Goal: Task Accomplishment & Management: Manage account settings

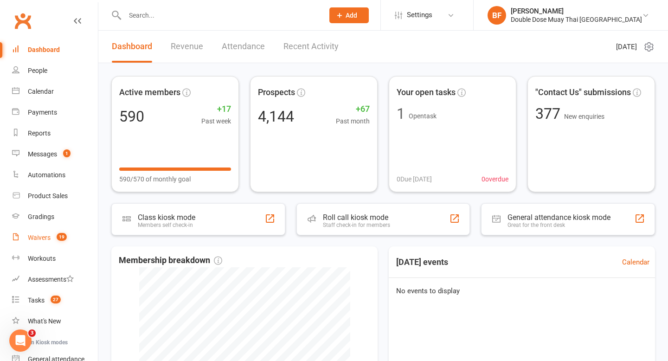
click at [49, 240] on div "Waivers" at bounding box center [39, 237] width 23 height 7
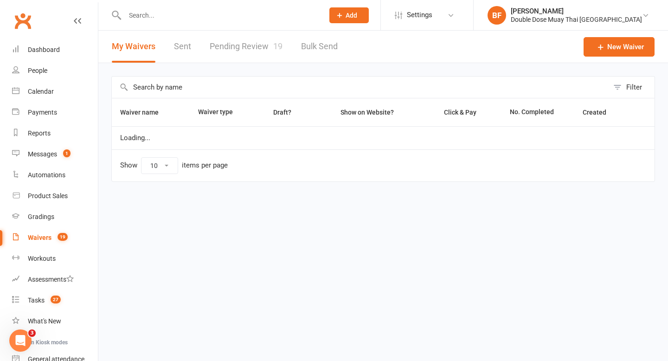
click at [225, 52] on link "Pending Review 19" at bounding box center [246, 47] width 73 height 32
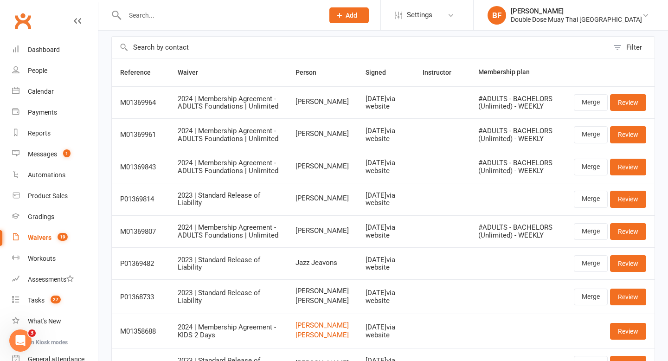
scroll to position [26, 0]
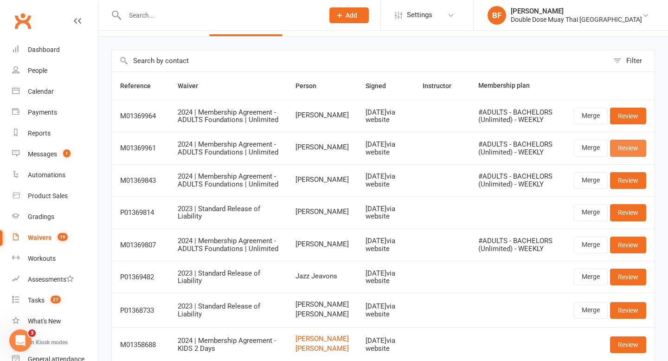
click at [635, 146] on link "Review" at bounding box center [628, 148] width 36 height 17
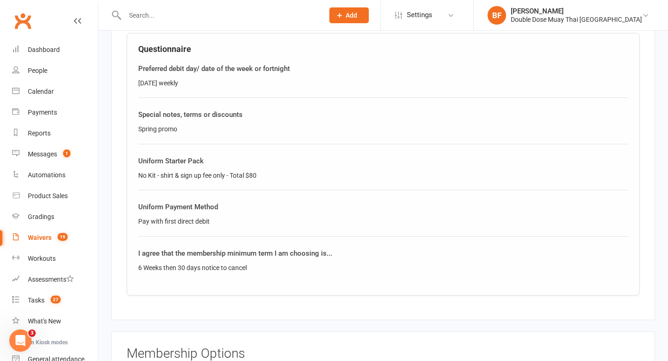
scroll to position [523, 0]
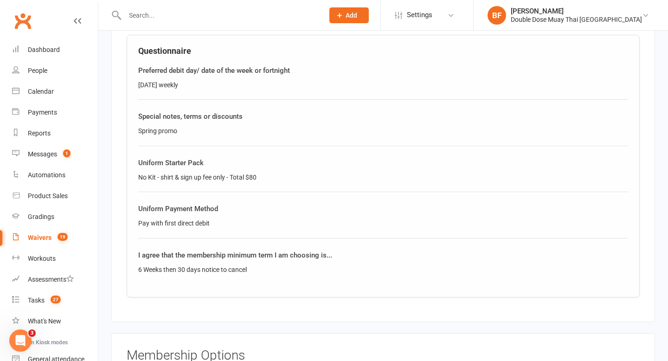
click at [55, 232] on link "Waivers 19" at bounding box center [55, 237] width 86 height 21
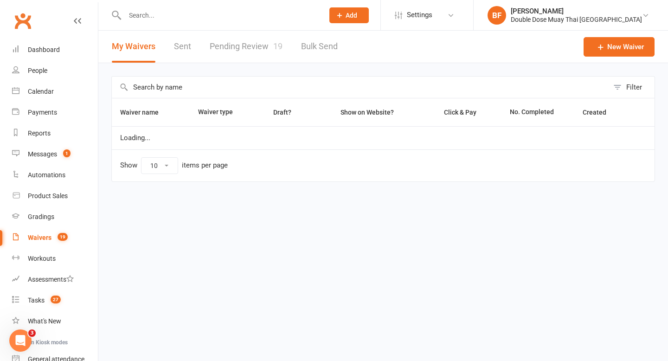
click at [237, 42] on link "Pending Review 19" at bounding box center [246, 47] width 73 height 32
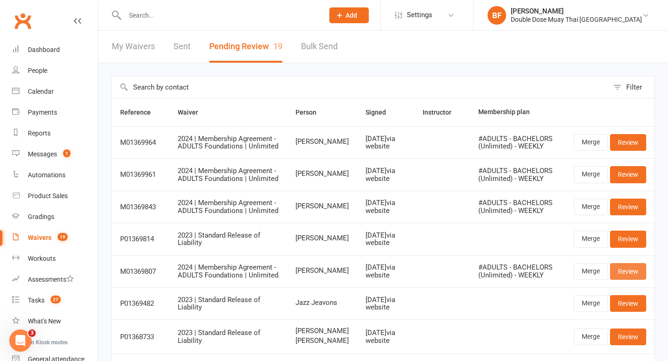
click at [631, 274] on link "Review" at bounding box center [628, 271] width 36 height 17
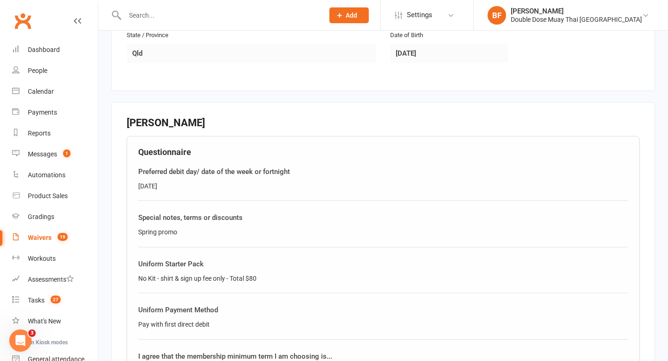
scroll to position [520, 0]
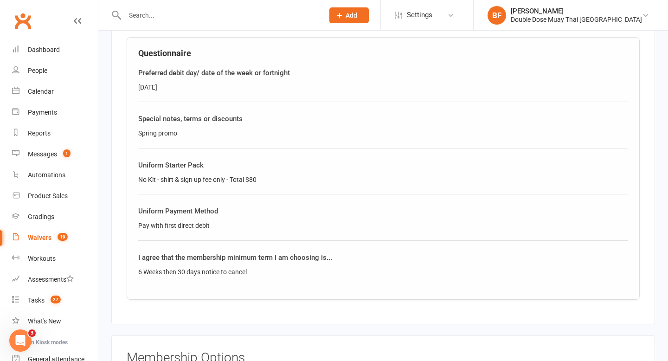
click at [45, 243] on link "Waivers 19" at bounding box center [55, 237] width 86 height 21
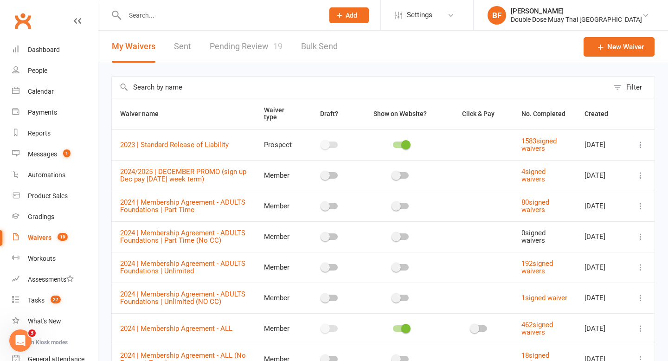
click at [252, 55] on link "Pending Review 19" at bounding box center [246, 47] width 73 height 32
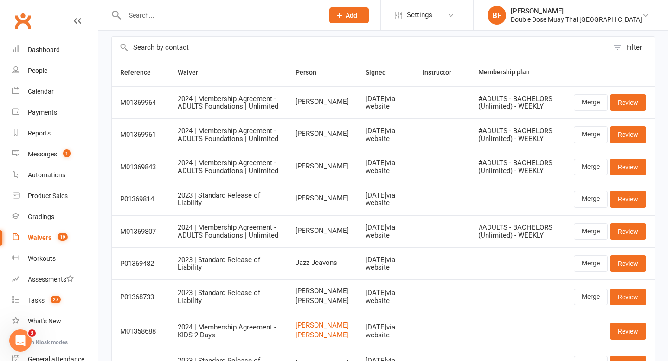
scroll to position [39, 0]
click at [313, 271] on td "Jazz Jeavons" at bounding box center [322, 264] width 70 height 32
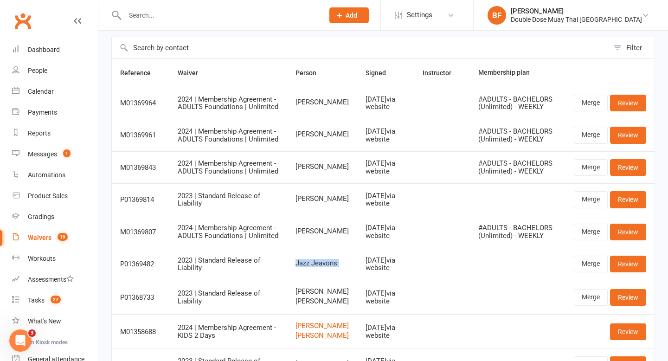
click at [313, 271] on td "Jazz Jeavons" at bounding box center [322, 264] width 70 height 32
click at [349, 274] on td "Jazz Jeavons" at bounding box center [322, 264] width 70 height 32
click at [287, 162] on td "[PERSON_NAME]" at bounding box center [322, 167] width 70 height 32
drag, startPoint x: 287, startPoint y: 167, endPoint x: 344, endPoint y: 166, distance: 57.1
click at [344, 167] on td "[PERSON_NAME]" at bounding box center [322, 167] width 70 height 32
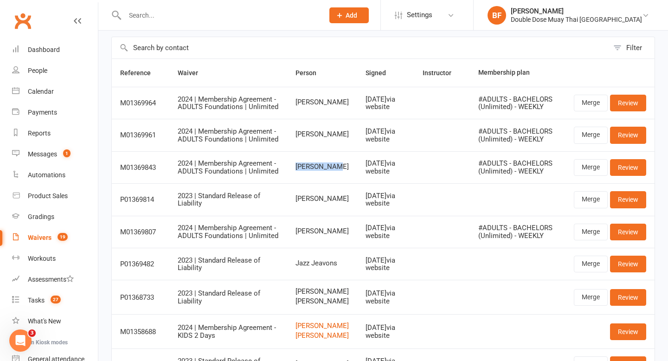
copy span "[PERSON_NAME]"
click at [630, 165] on link "Review" at bounding box center [628, 167] width 36 height 17
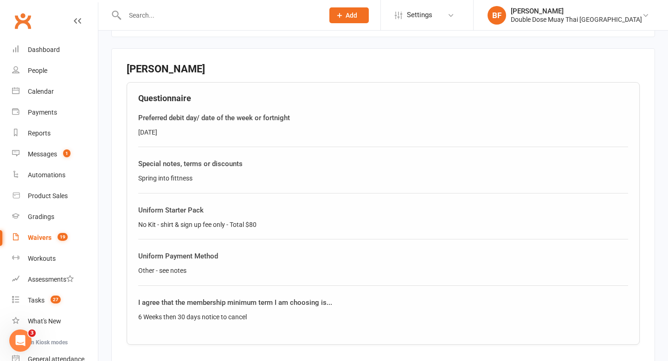
scroll to position [476, 0]
click at [55, 241] on count-badge "19" at bounding box center [60, 237] width 15 height 7
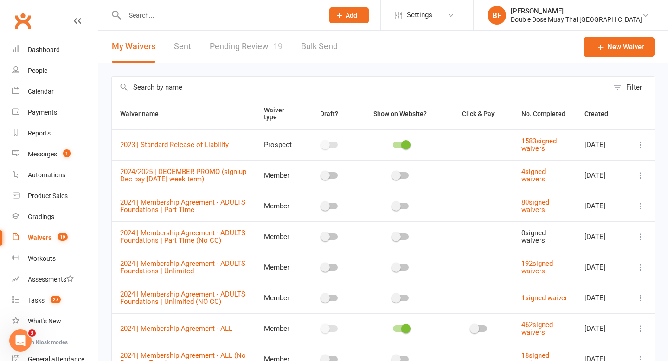
click at [167, 19] on input "text" at bounding box center [219, 15] width 195 height 13
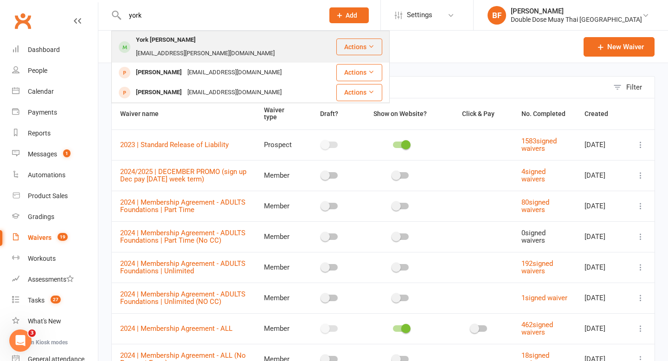
type input "york"
click at [188, 47] on div "[EMAIL_ADDRESS][PERSON_NAME][DOMAIN_NAME]" at bounding box center [205, 53] width 144 height 13
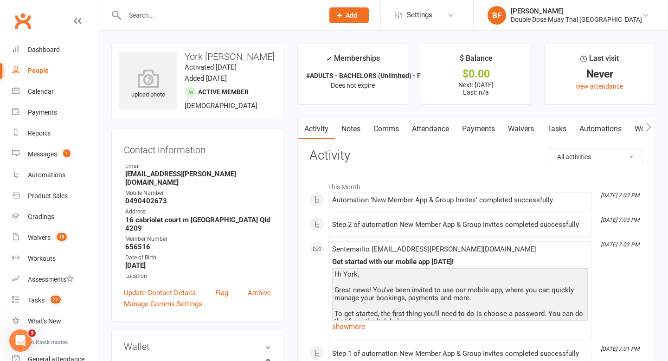
click at [210, 58] on h3 "York [PERSON_NAME]" at bounding box center [197, 57] width 156 height 10
copy h3 "York [PERSON_NAME]"
click at [229, 57] on h3 "York [PERSON_NAME]" at bounding box center [197, 57] width 156 height 10
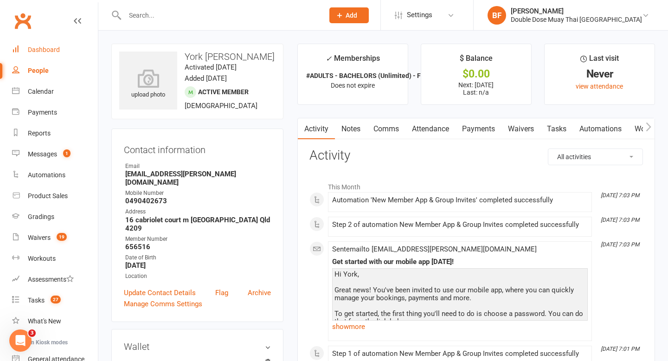
click at [48, 49] on div "Dashboard" at bounding box center [44, 49] width 32 height 7
